Goal: Information Seeking & Learning: Check status

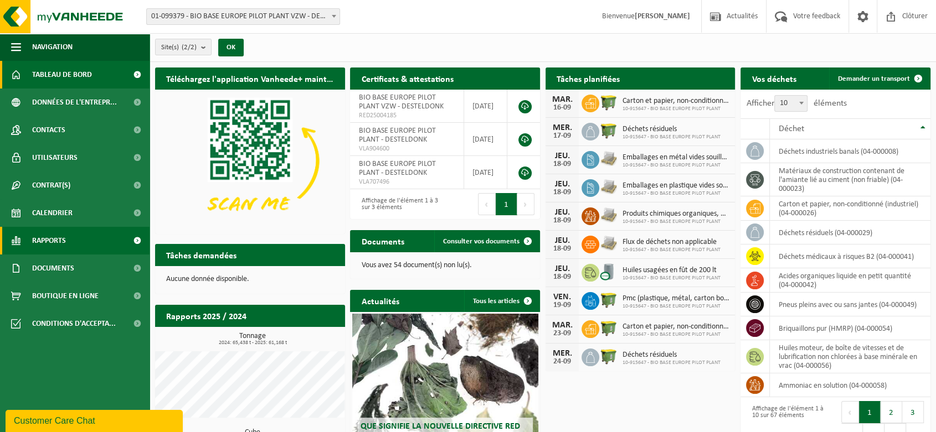
click at [76, 236] on link "Rapports" at bounding box center [74, 241] width 149 height 28
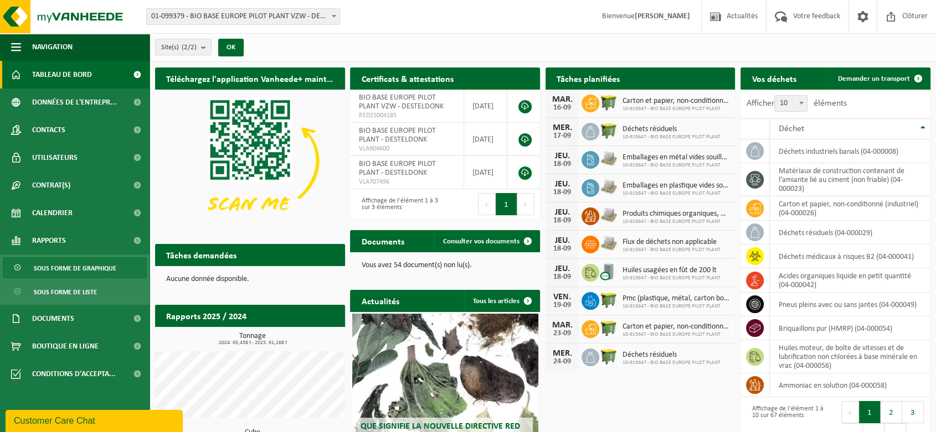
click at [90, 268] on span "Sous forme de graphique" at bounding box center [75, 268] width 83 height 21
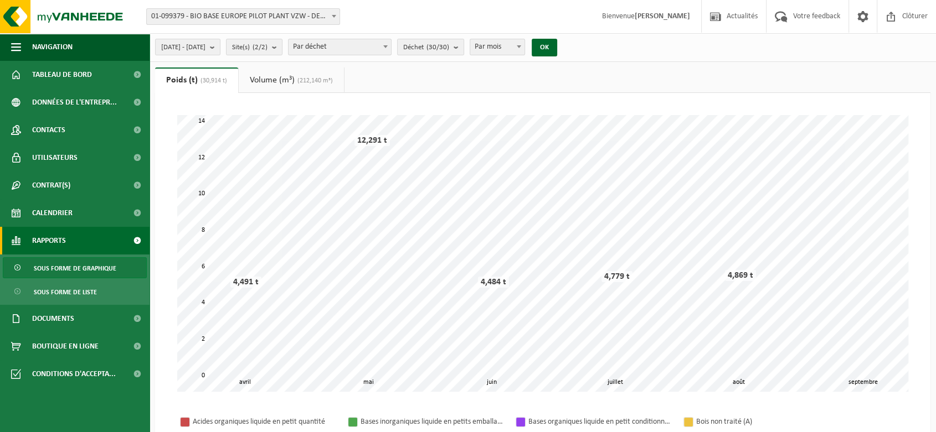
click at [449, 48] on count "(30/30)" at bounding box center [437, 47] width 23 height 7
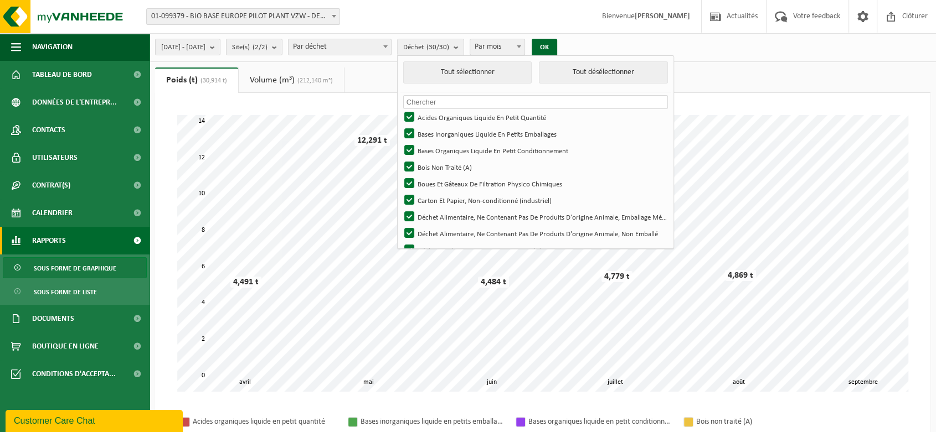
click at [446, 97] on input "text" at bounding box center [535, 102] width 265 height 14
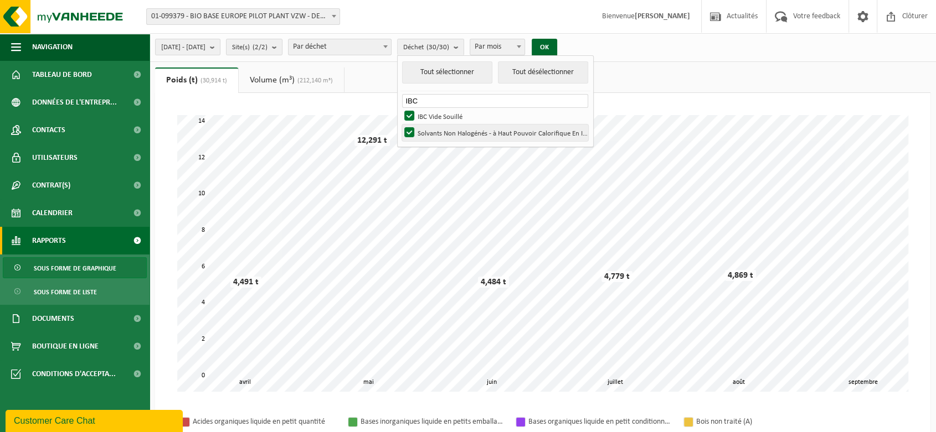
type input "IBC"
click at [445, 131] on label "Solvants Non Halogénés - à Haut Pouvoir Calorifique En IBC" at bounding box center [495, 133] width 186 height 17
click at [400, 125] on input "Solvants Non Halogénés - à Haut Pouvoir Calorifique En IBC" at bounding box center [400, 124] width 1 height 1
click at [486, 74] on button "Tout sélectionner" at bounding box center [447, 72] width 90 height 22
click at [448, 136] on label "Solvants Non Halogénés - à Haut Pouvoir Calorifique En IBC" at bounding box center [495, 133] width 186 height 17
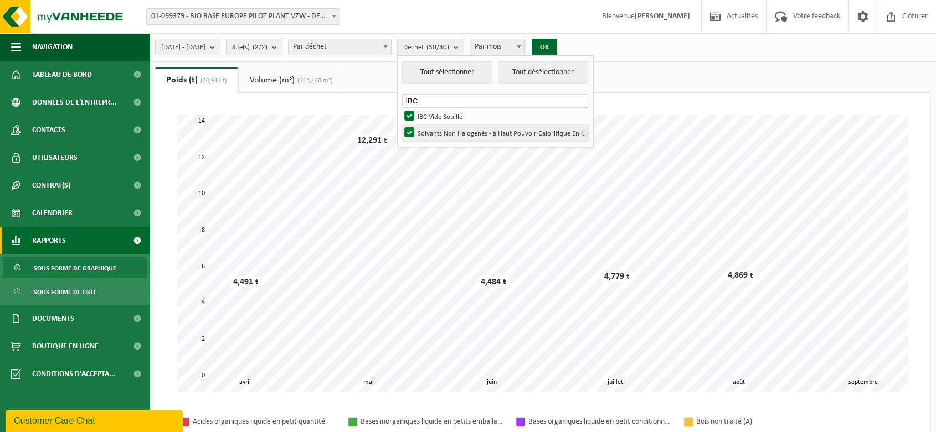
click at [400, 125] on input "Solvants Non Halogénés - à Haut Pouvoir Calorifique En IBC" at bounding box center [400, 124] width 1 height 1
checkbox input "false"
click at [557, 46] on button "OK" at bounding box center [544, 48] width 25 height 18
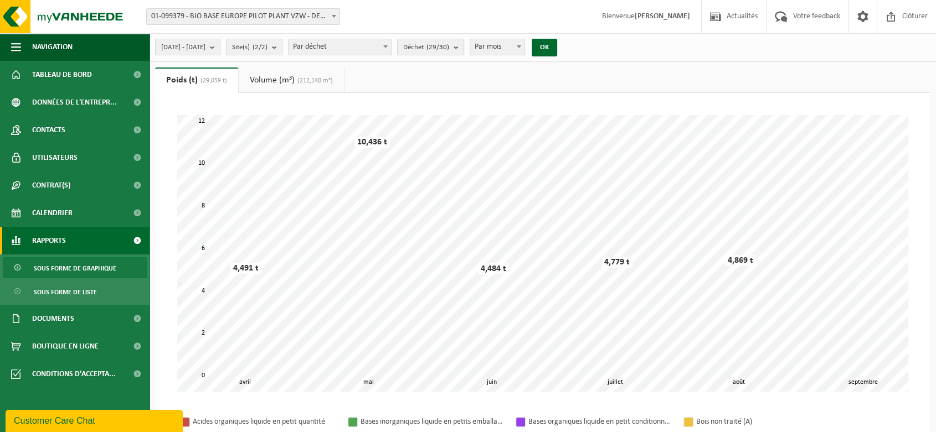
click at [449, 54] on span "Déchet (29/30)" at bounding box center [426, 47] width 46 height 17
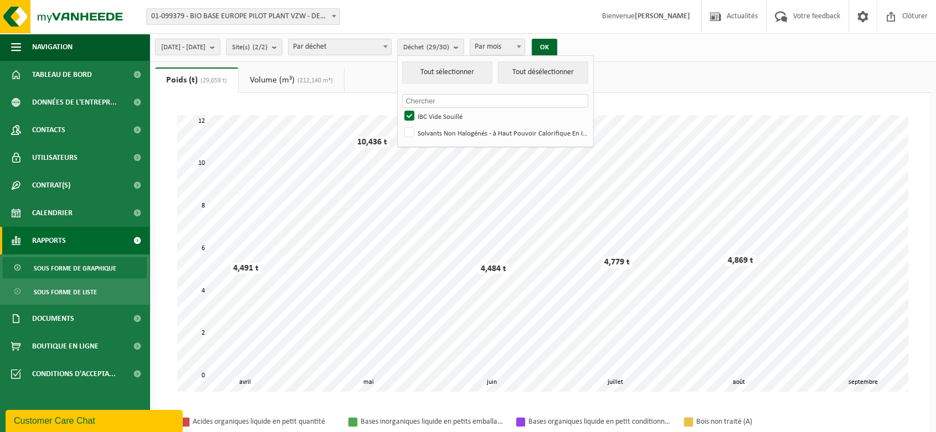
click at [496, 101] on input "text" at bounding box center [495, 101] width 186 height 14
click at [654, 56] on div "2025-04-01 - 2025-09-12 Mois actuel Mois précédent Les 6 derniers mois Année ac…" at bounding box center [542, 47] width 786 height 29
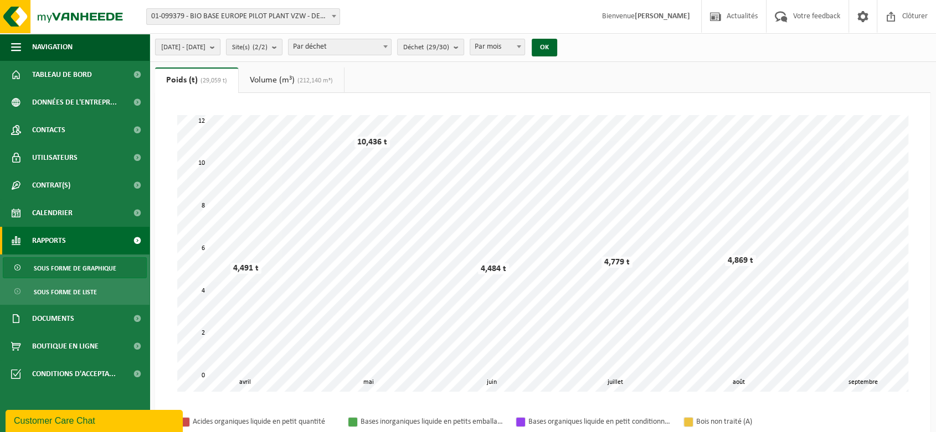
click at [176, 51] on span "[DATE] - [DATE]" at bounding box center [183, 47] width 44 height 17
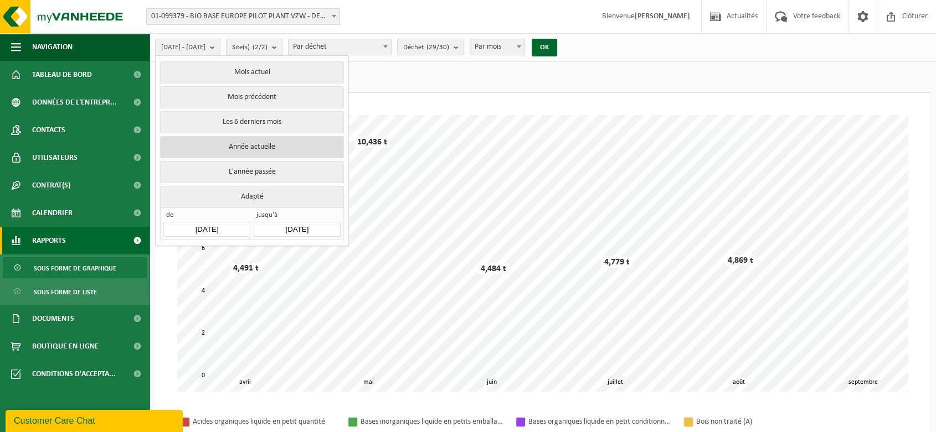
click at [282, 145] on button "Année actuelle" at bounding box center [251, 147] width 183 height 22
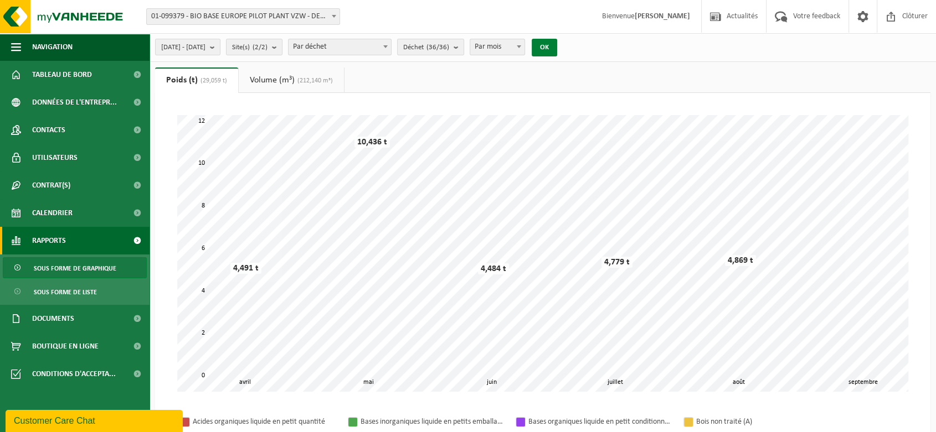
click at [557, 54] on button "OK" at bounding box center [544, 48] width 25 height 18
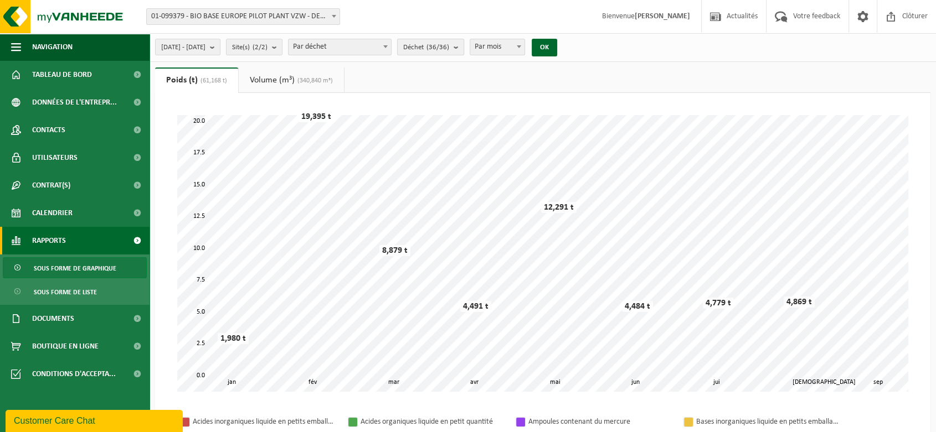
click at [449, 47] on count "(36/36)" at bounding box center [437, 47] width 23 height 7
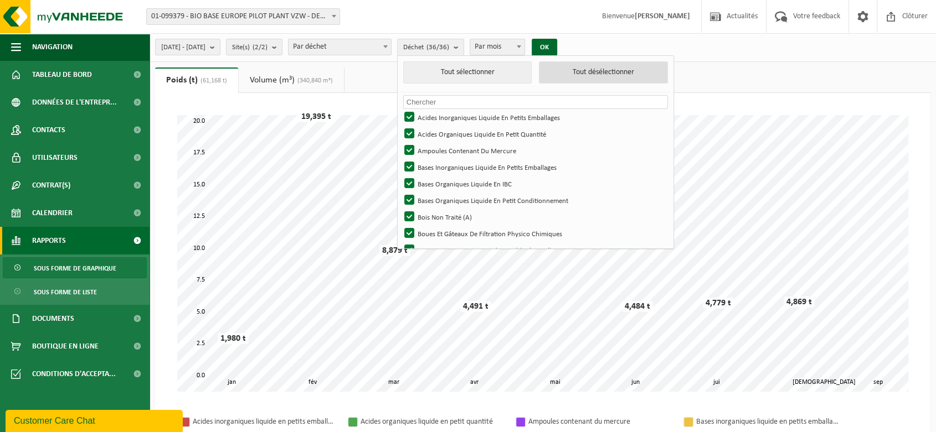
click at [598, 75] on button "Tout désélectionner" at bounding box center [603, 72] width 129 height 22
checkbox input "false"
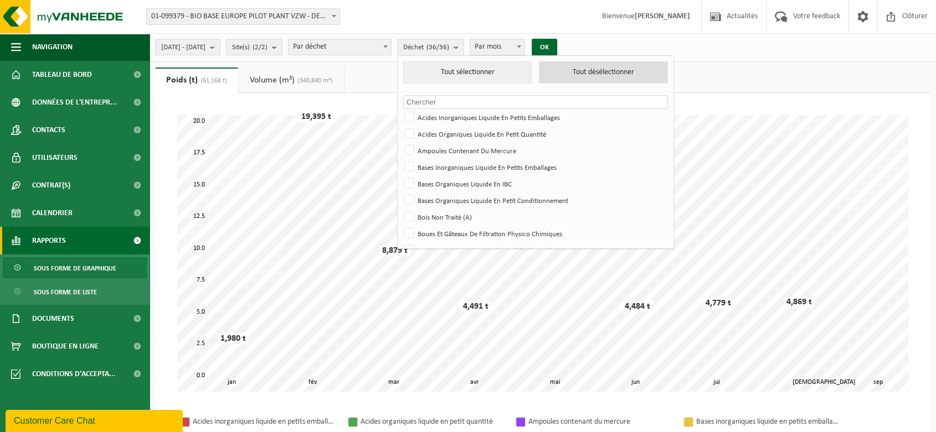
checkbox input "false"
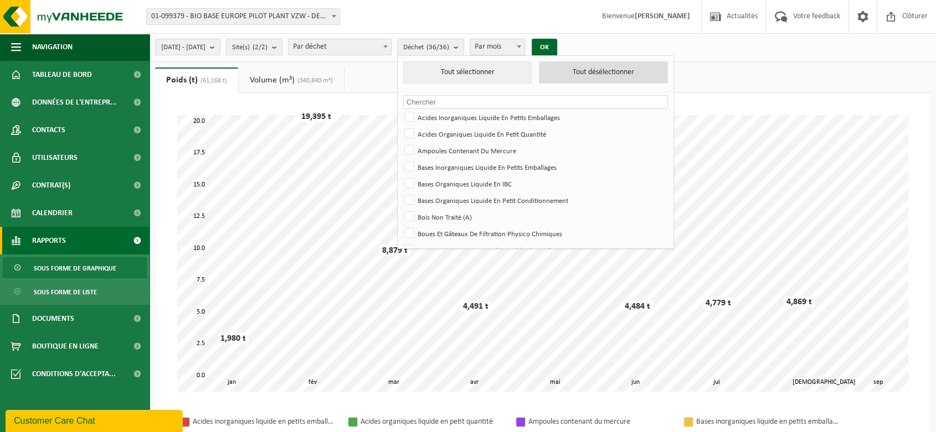
checkbox input "false"
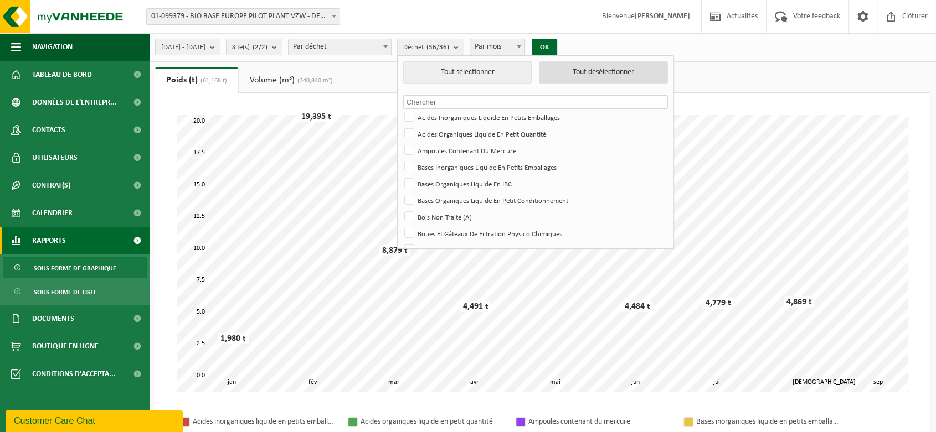
checkbox input "false"
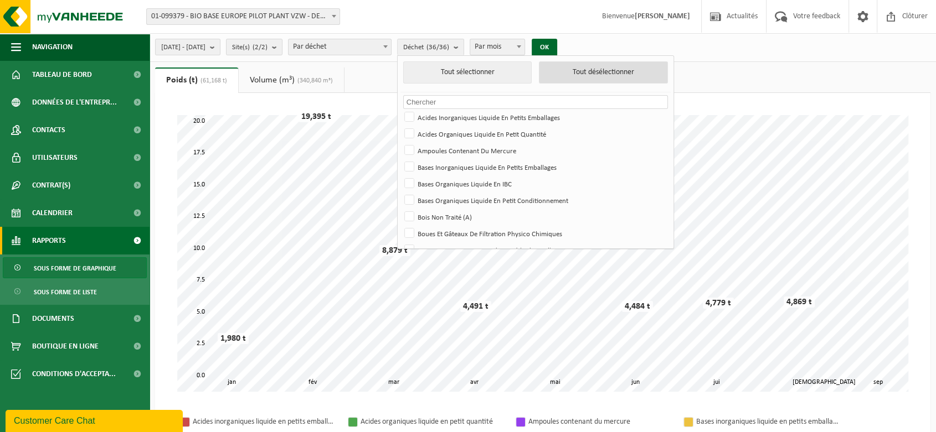
checkbox input "false"
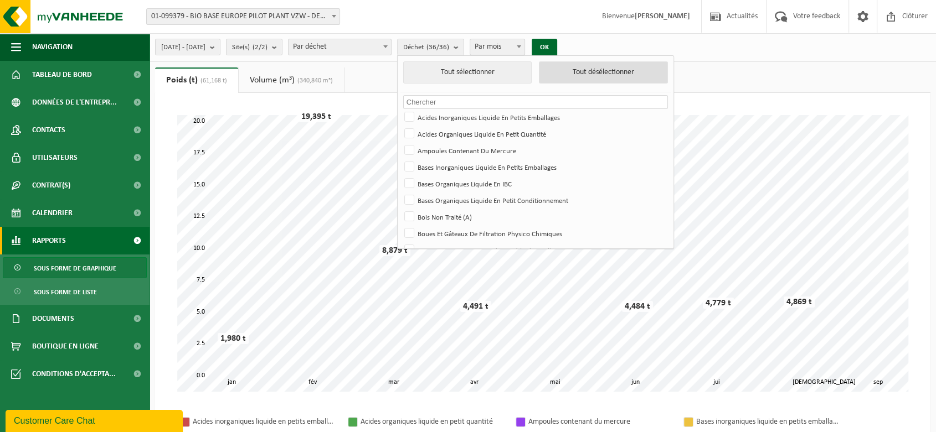
checkbox input "false"
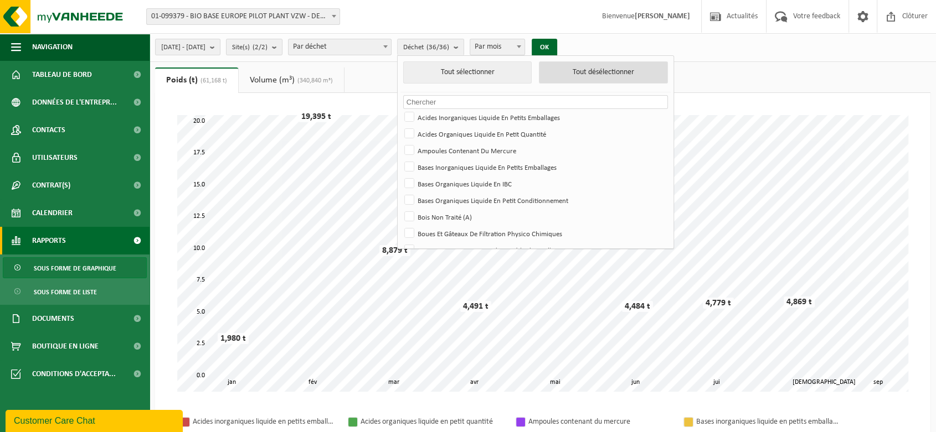
checkbox input "false"
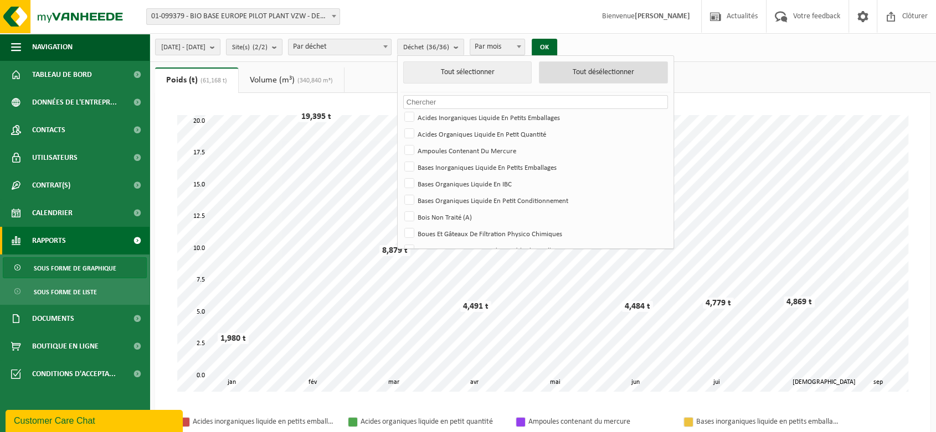
checkbox input "false"
click at [514, 91] on li "Tout sélectionner Tout désélectionner" at bounding box center [535, 76] width 270 height 31
click at [504, 98] on input "text" at bounding box center [535, 102] width 265 height 14
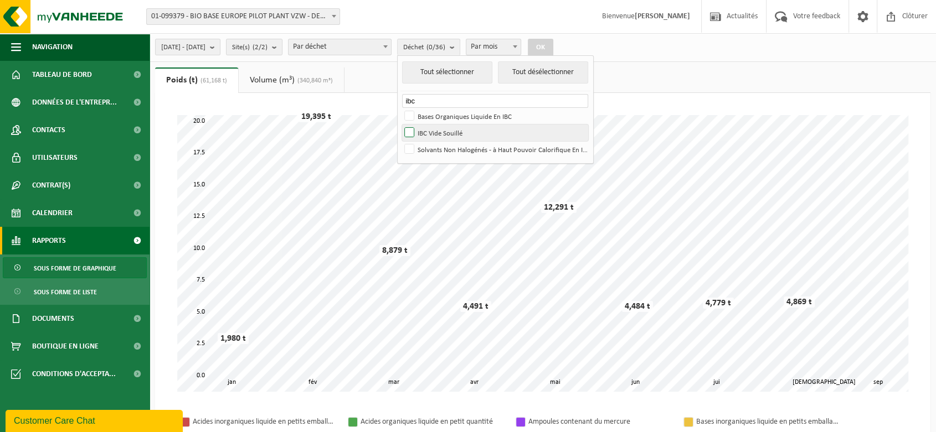
type input "ibc"
click at [468, 136] on label "IBC Vide Souillé" at bounding box center [495, 133] width 186 height 17
click at [400, 125] on input "IBC Vide Souillé" at bounding box center [400, 124] width 1 height 1
checkbox input "true"
click at [553, 47] on button "OK" at bounding box center [540, 48] width 25 height 18
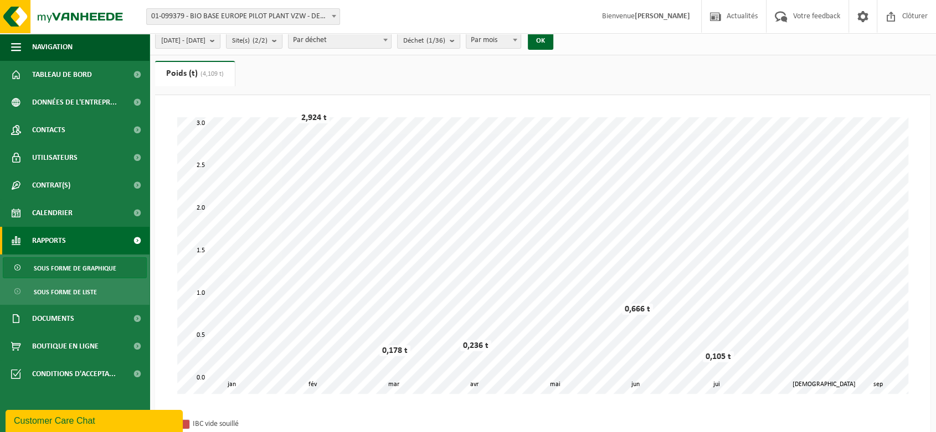
scroll to position [8, 0]
click at [520, 47] on body "Site: 01-099379 - BIO BASE EUROPE PILOT PLANT VZW - DESTELDONK 10-915647 - BIO …" at bounding box center [468, 307] width 936 height 630
select select "3"
drag, startPoint x: 584, startPoint y: 47, endPoint x: 574, endPoint y: 39, distance: 12.3
click at [565, 39] on div "2025-01-01 - 2025-09-12 Mois actuel Mois précédent Les 6 derniers mois Année ac…" at bounding box center [357, 40] width 416 height 24
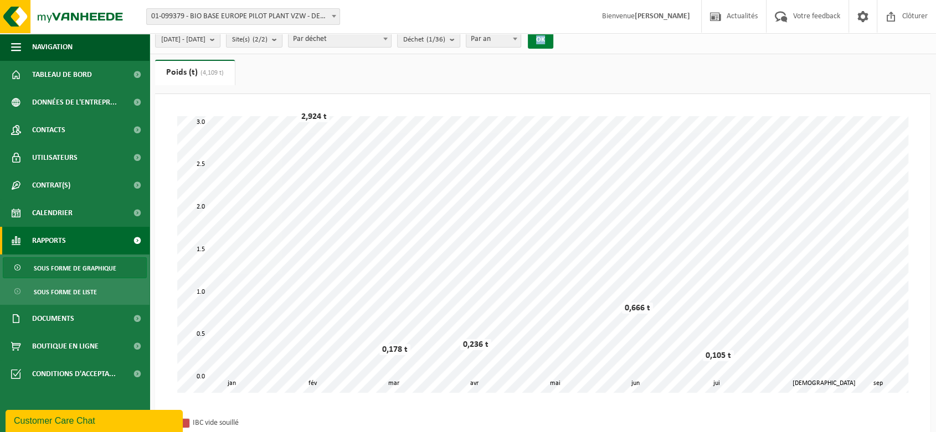
click at [553, 39] on button "OK" at bounding box center [540, 40] width 25 height 18
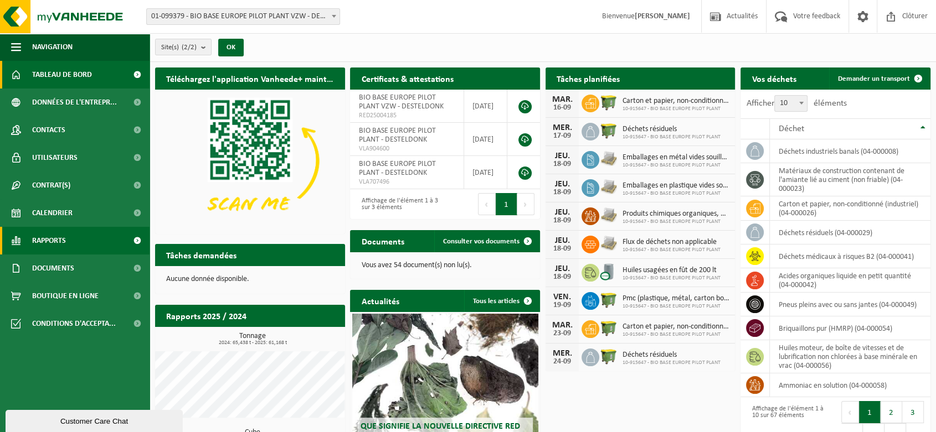
click at [74, 236] on link "Rapports" at bounding box center [74, 241] width 149 height 28
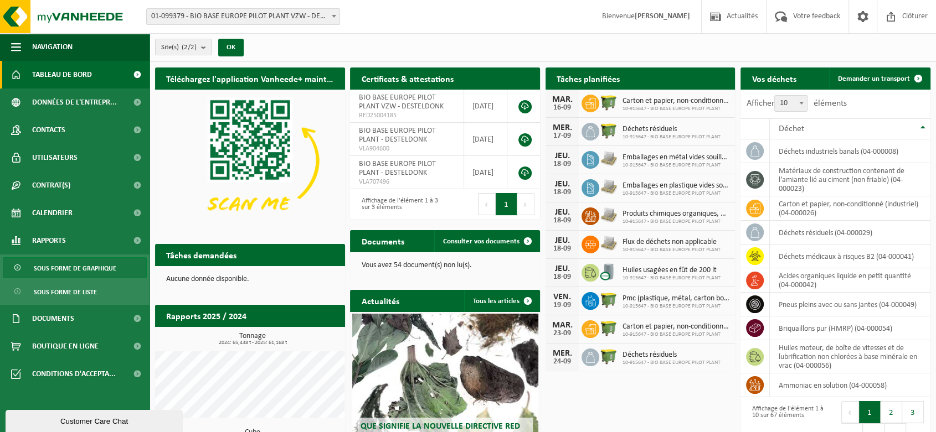
click at [74, 260] on span "Sous forme de graphique" at bounding box center [75, 268] width 83 height 21
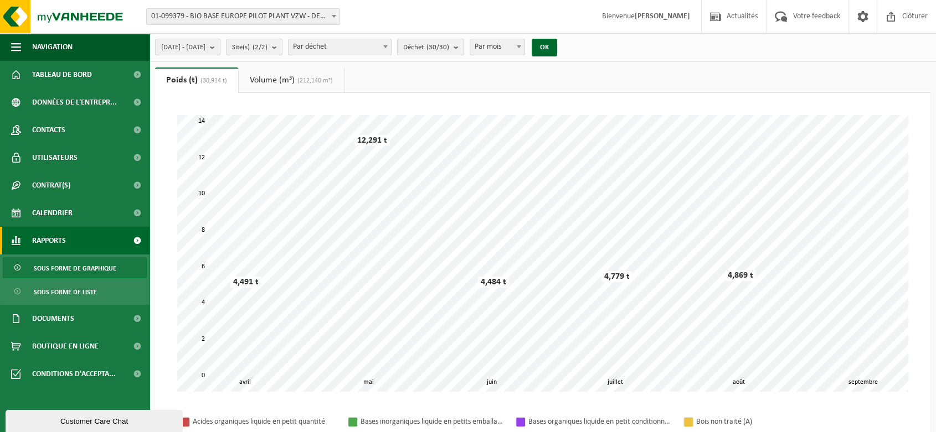
click at [205, 43] on span "[DATE] - [DATE]" at bounding box center [183, 47] width 44 height 17
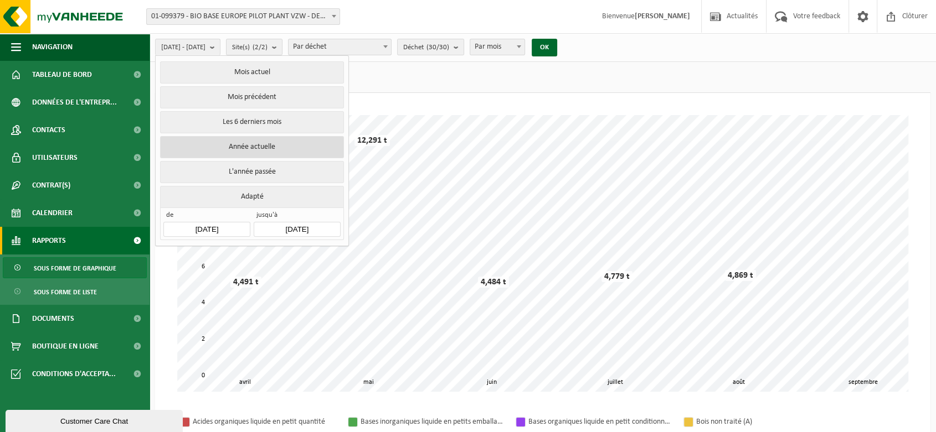
click at [255, 142] on button "Année actuelle" at bounding box center [251, 147] width 183 height 22
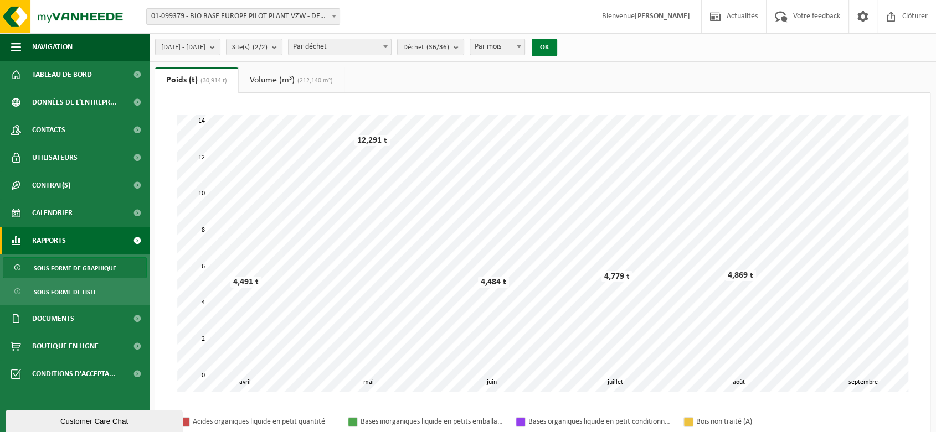
click at [557, 43] on button "OK" at bounding box center [544, 48] width 25 height 18
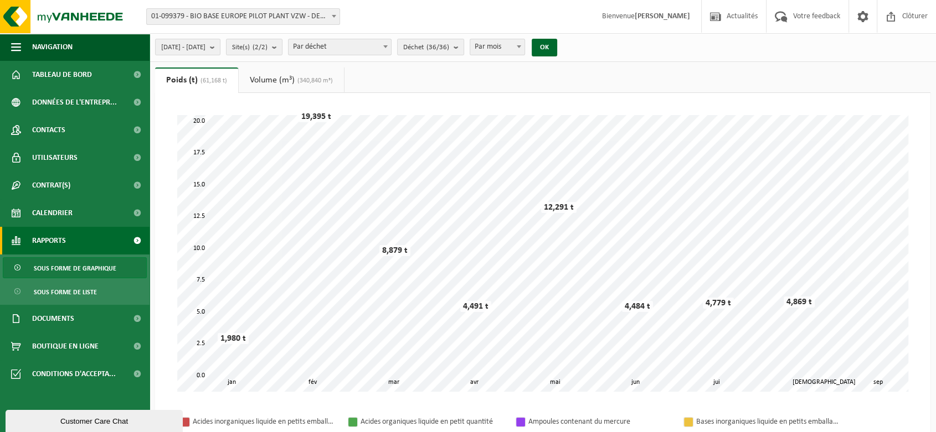
click at [524, 51] on span "Par mois" at bounding box center [497, 47] width 54 height 16
select select "3"
click at [463, 54] on b "submit" at bounding box center [458, 47] width 10 height 16
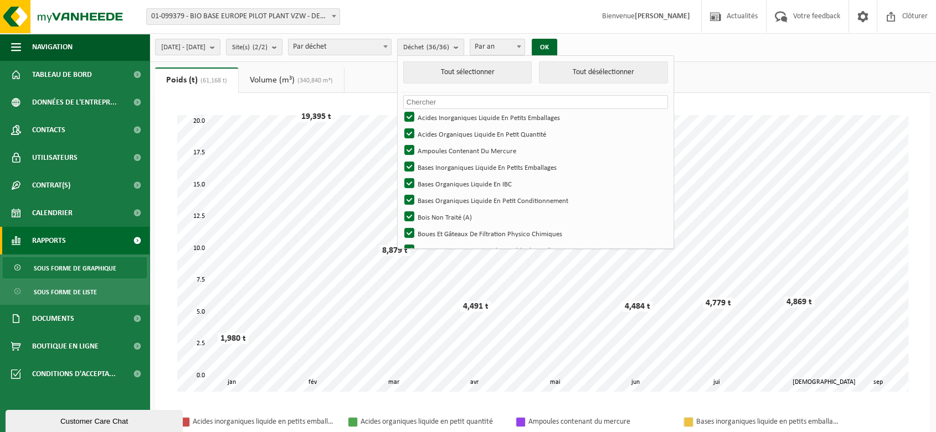
click at [449, 51] on count "(36/36)" at bounding box center [437, 47] width 23 height 7
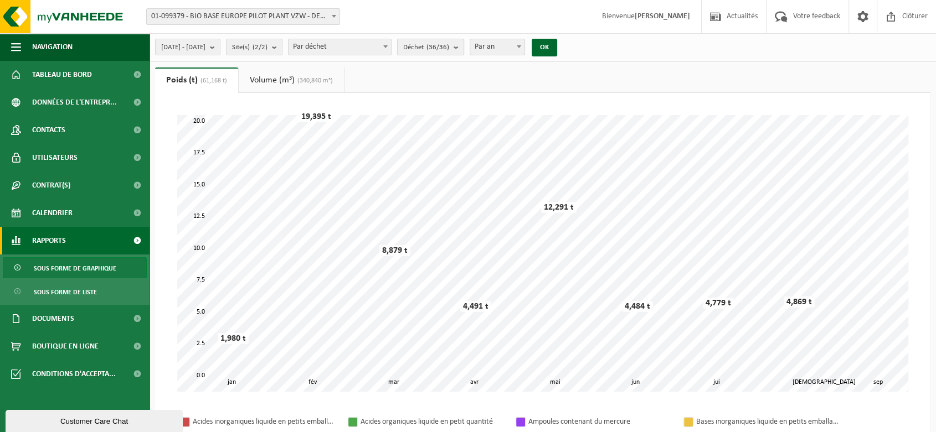
click at [449, 51] on count "(36/36)" at bounding box center [437, 47] width 23 height 7
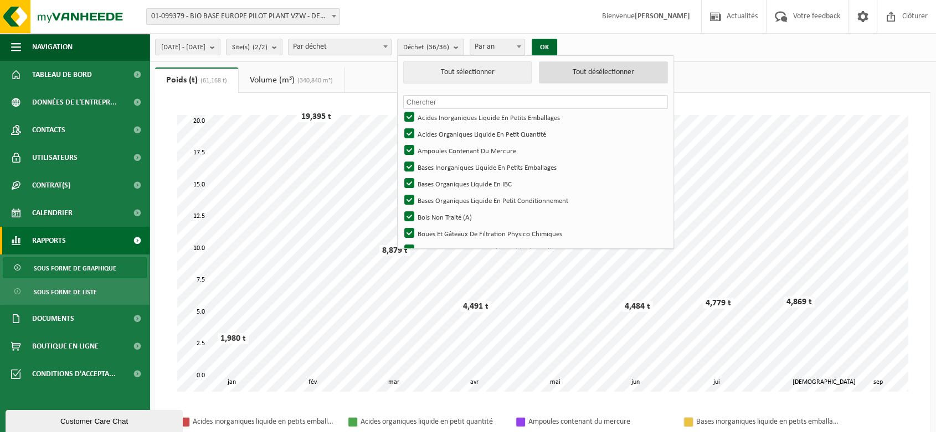
click at [606, 73] on button "Tout désélectionner" at bounding box center [603, 72] width 129 height 22
checkbox input "false"
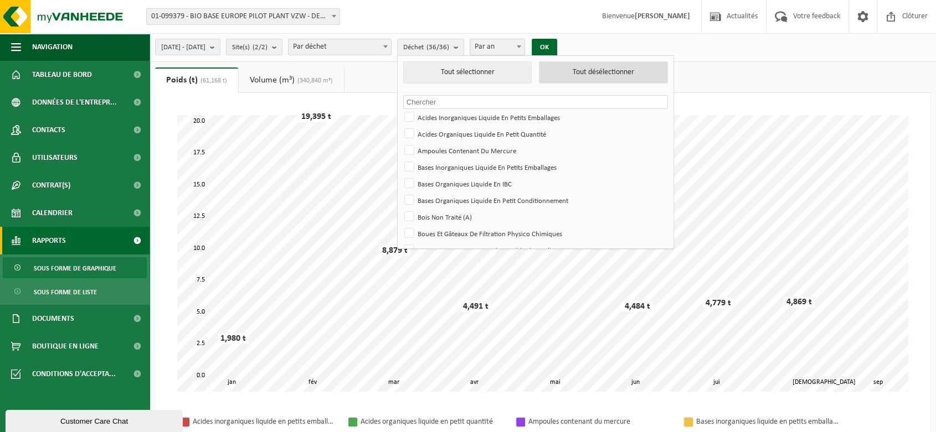
checkbox input "false"
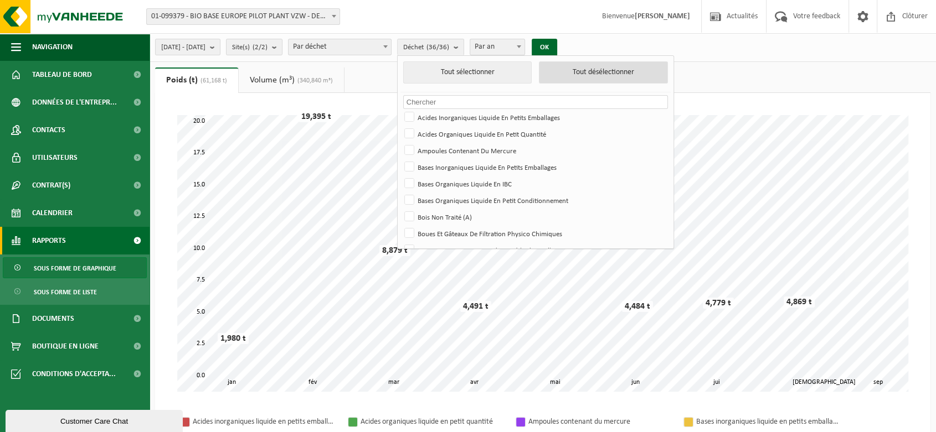
checkbox input "false"
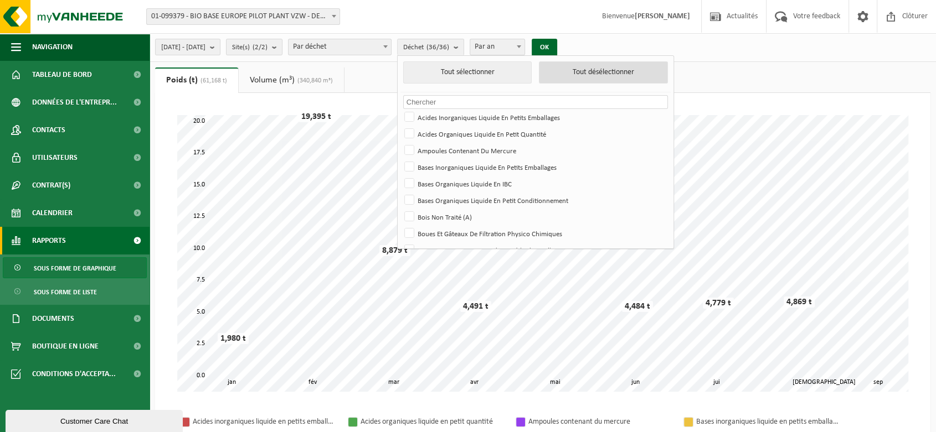
checkbox input "false"
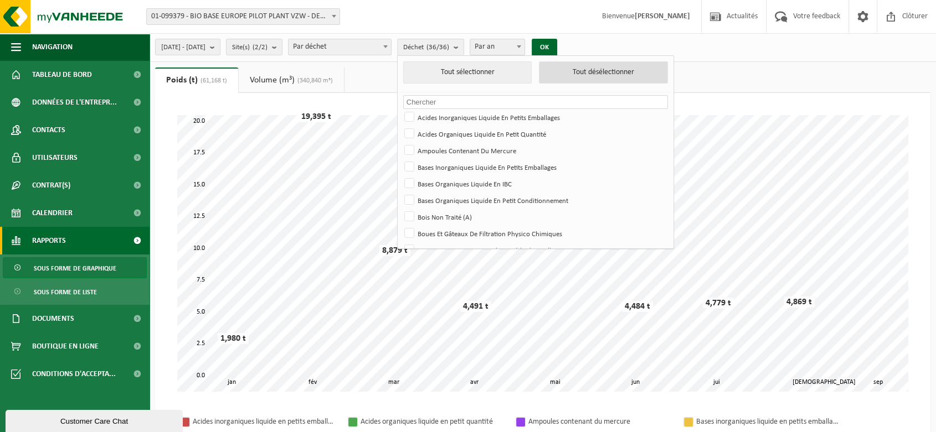
checkbox input "false"
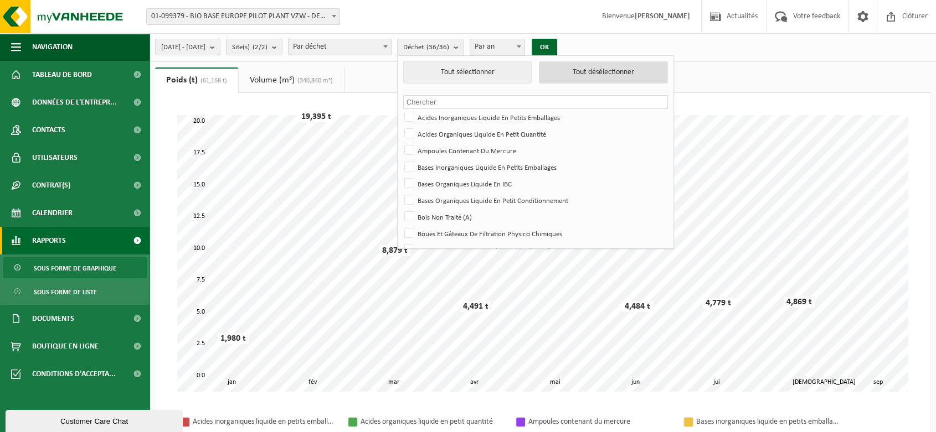
checkbox input "false"
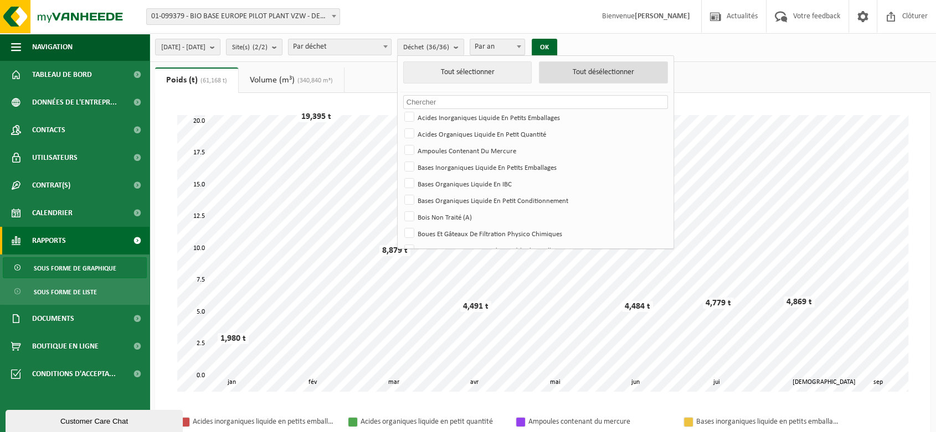
checkbox input "false"
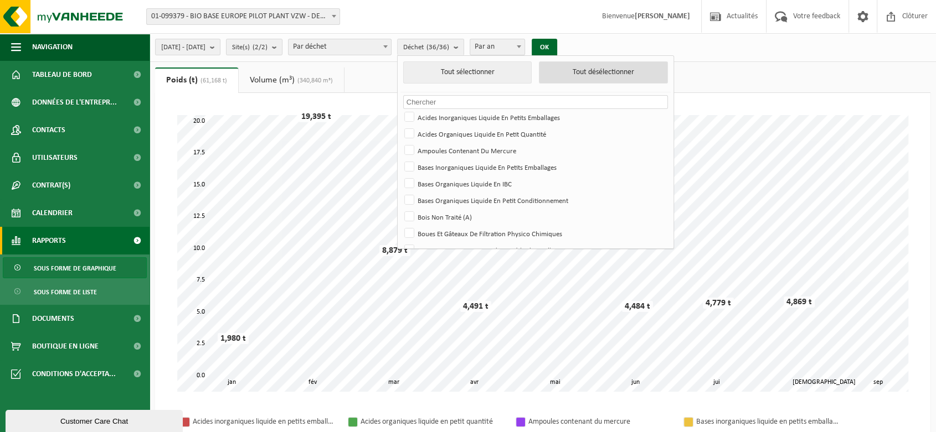
checkbox input "false"
click at [507, 97] on input "text" at bounding box center [535, 102] width 265 height 14
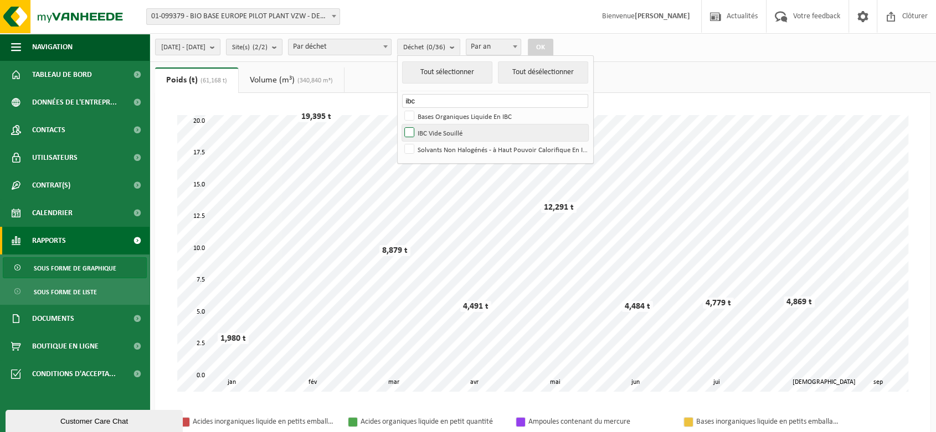
type input "ibc"
click at [496, 132] on label "IBC Vide Souillé" at bounding box center [495, 133] width 186 height 17
click at [400, 125] on input "IBC Vide Souillé" at bounding box center [400, 124] width 1 height 1
checkbox input "true"
click at [553, 48] on button "OK" at bounding box center [540, 48] width 25 height 18
